Goal: Navigation & Orientation: Find specific page/section

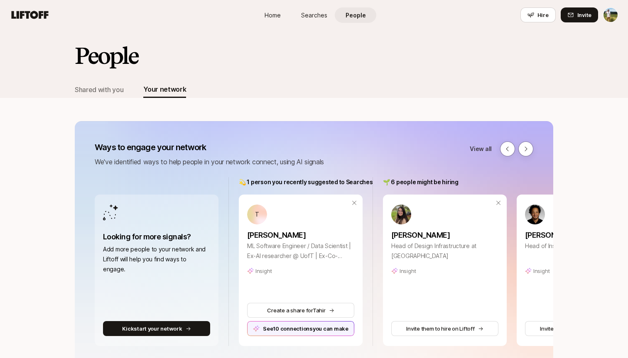
scroll to position [1339, 0]
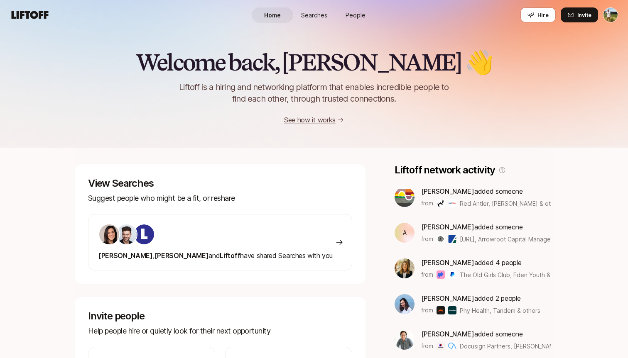
click at [35, 18] on icon at bounding box center [30, 15] width 37 height 8
click at [300, 15] on link "Searches" at bounding box center [314, 14] width 42 height 15
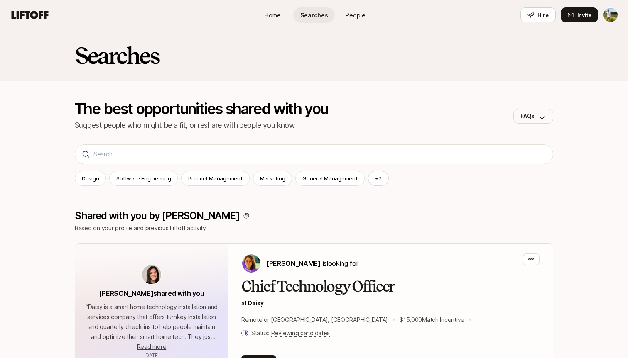
click at [24, 17] on icon at bounding box center [30, 15] width 40 height 12
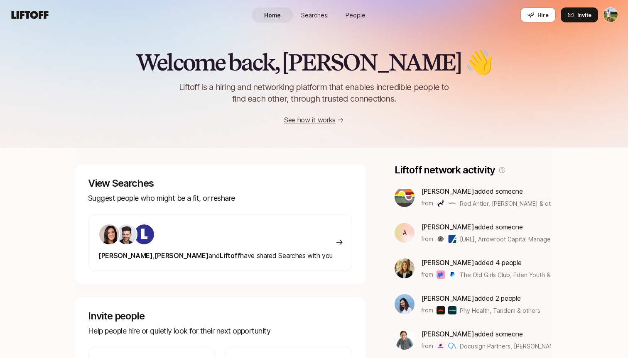
click at [315, 16] on span "Searches" at bounding box center [314, 15] width 26 height 9
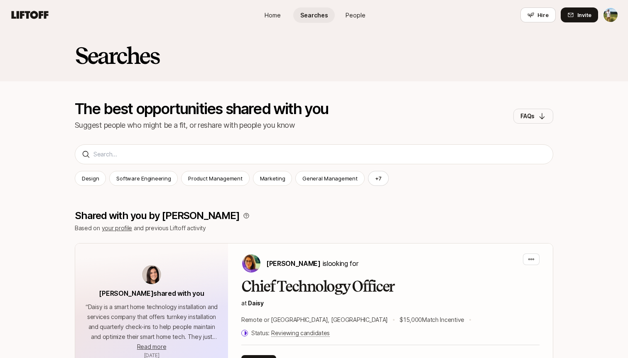
click at [362, 10] on link "People" at bounding box center [356, 14] width 42 height 15
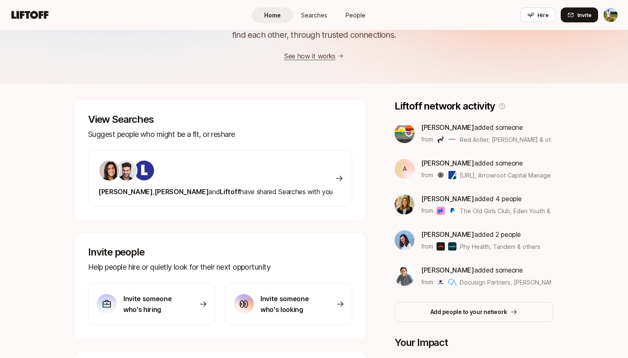
scroll to position [64, 0]
